Goal: Information Seeking & Learning: Understand process/instructions

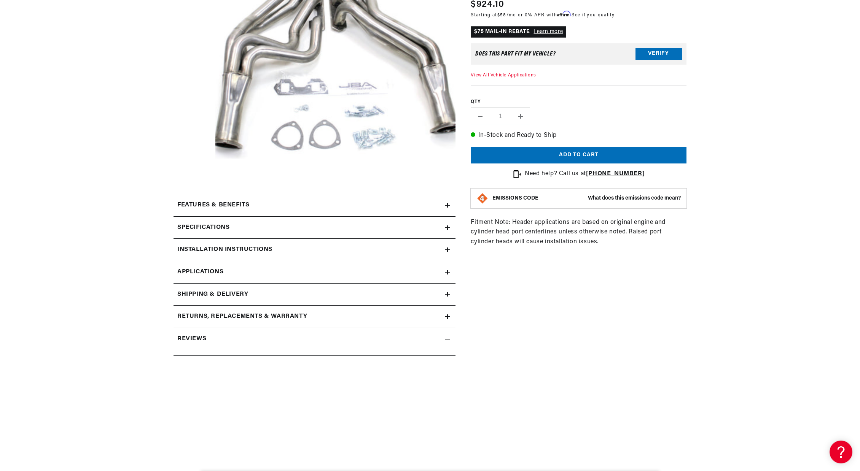
click at [447, 206] on icon at bounding box center [447, 205] width 5 height 5
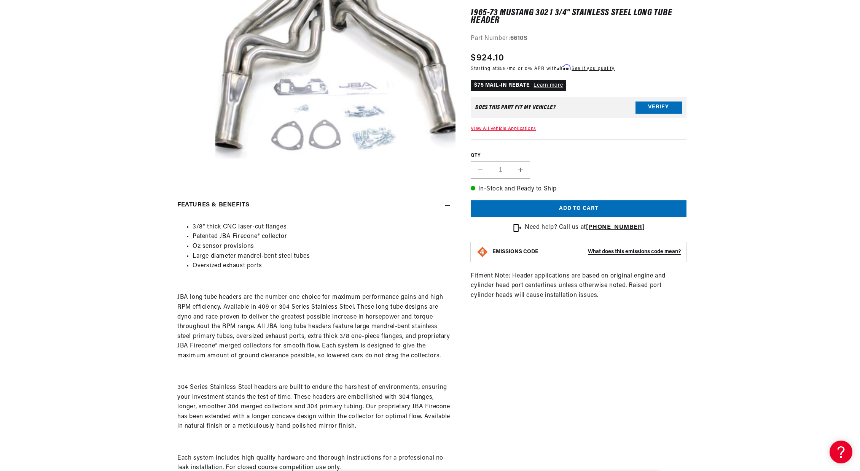
click at [447, 206] on icon at bounding box center [447, 205] width 5 height 5
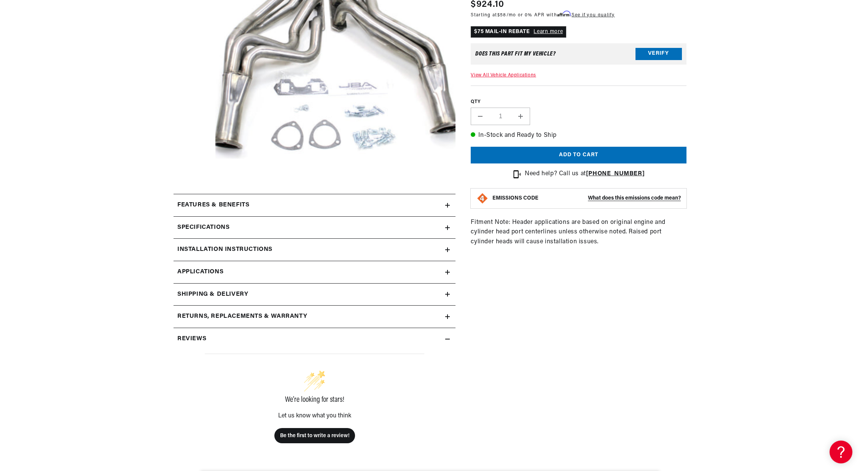
click at [443, 226] on div "Specifications" at bounding box center [310, 228] width 272 height 10
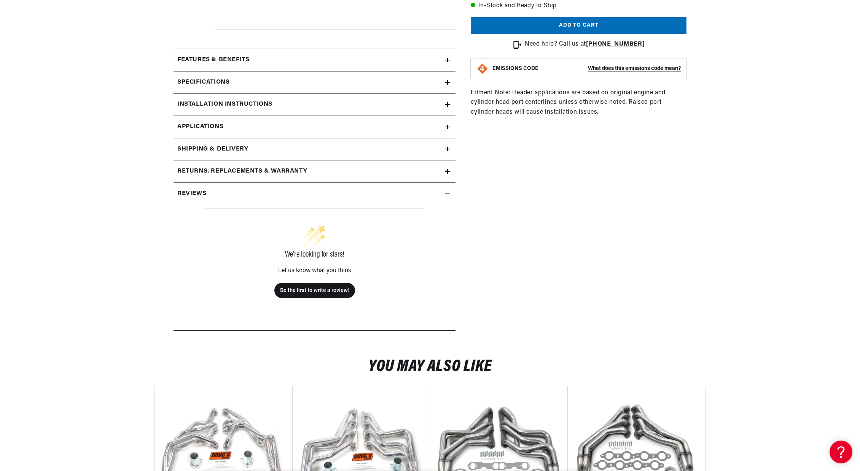
click at [446, 127] on icon at bounding box center [447, 127] width 5 height 0
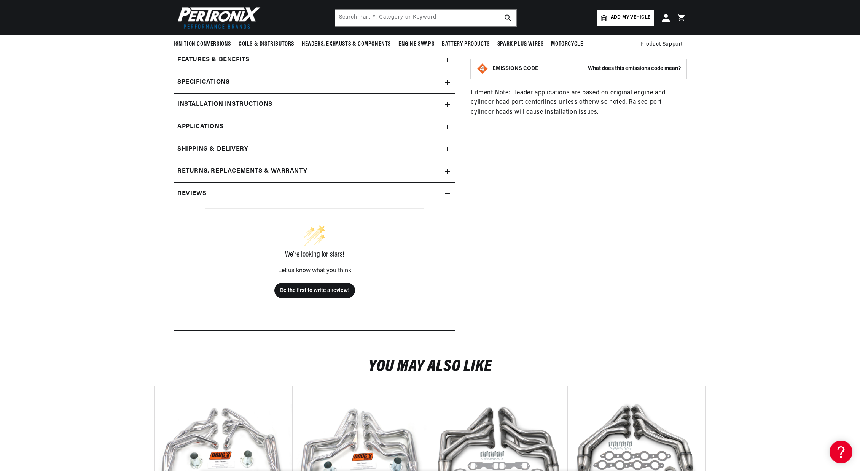
click at [232, 105] on h2 "Installation instructions" at bounding box center [224, 105] width 95 height 10
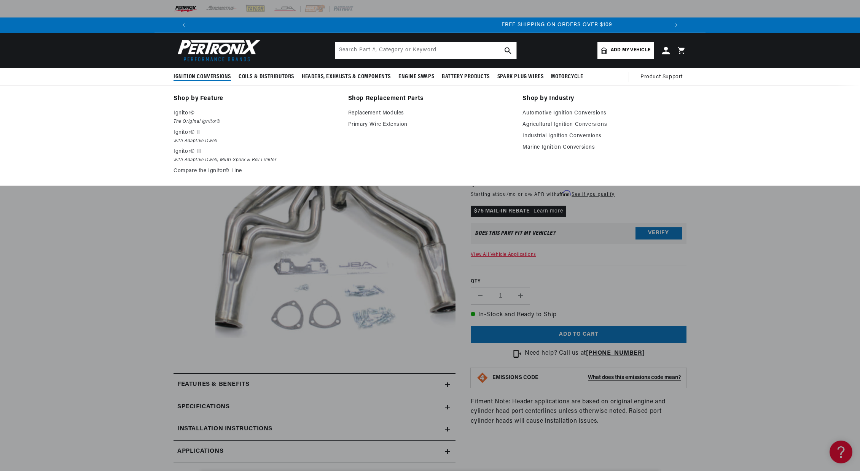
scroll to position [0, 951]
